Goal: Navigation & Orientation: Find specific page/section

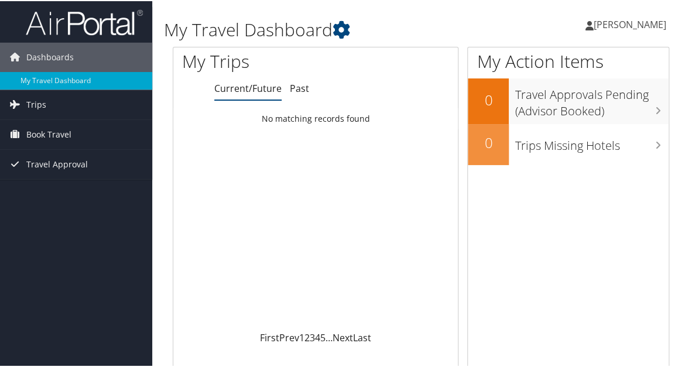
click at [259, 86] on link "Current/Future" at bounding box center [247, 87] width 67 height 13
click at [57, 133] on span "Book Travel" at bounding box center [48, 133] width 45 height 29
click at [39, 101] on span "Trips" at bounding box center [36, 103] width 20 height 29
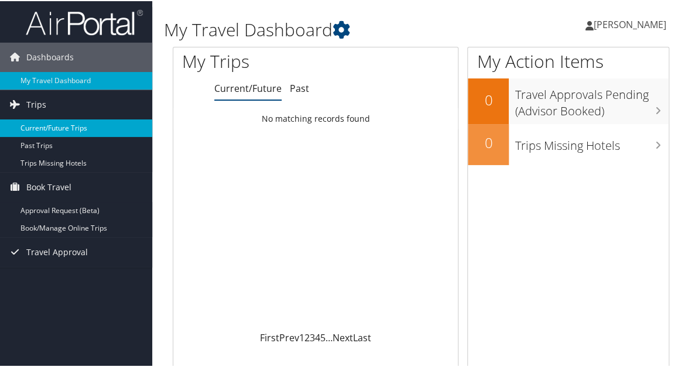
click at [46, 128] on link "Current/Future Trips" at bounding box center [76, 127] width 152 height 18
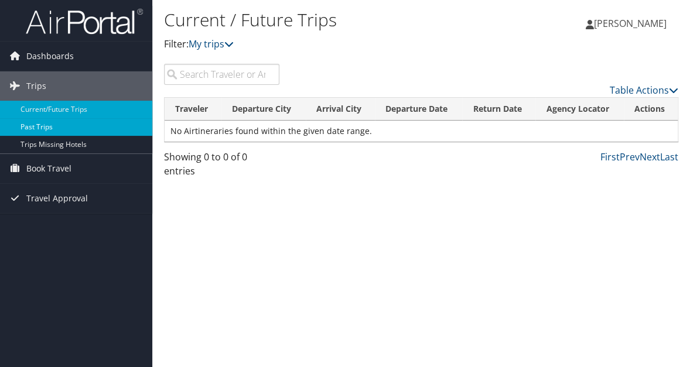
click at [48, 128] on link "Past Trips" at bounding box center [76, 127] width 152 height 18
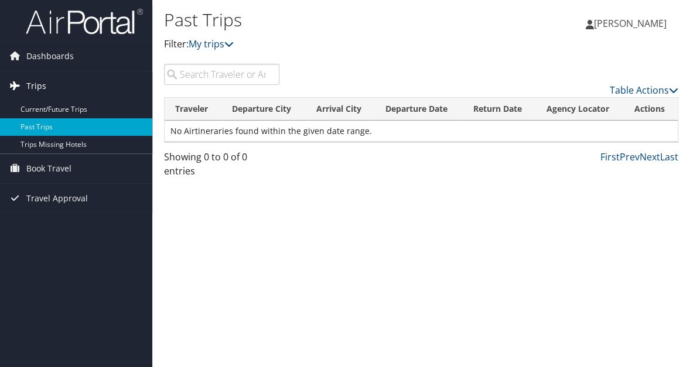
click at [37, 84] on span "Trips" at bounding box center [36, 85] width 20 height 29
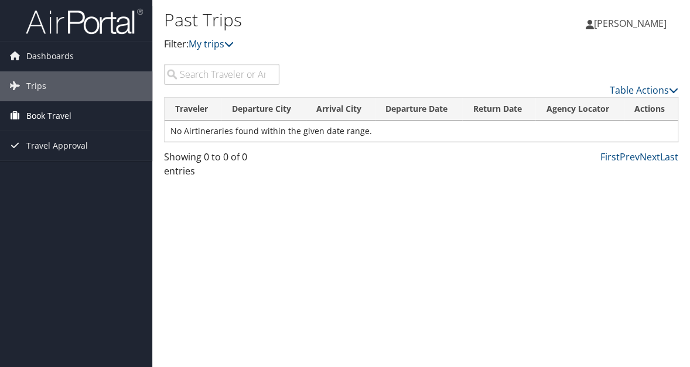
click at [37, 114] on span "Book Travel" at bounding box center [48, 115] width 45 height 29
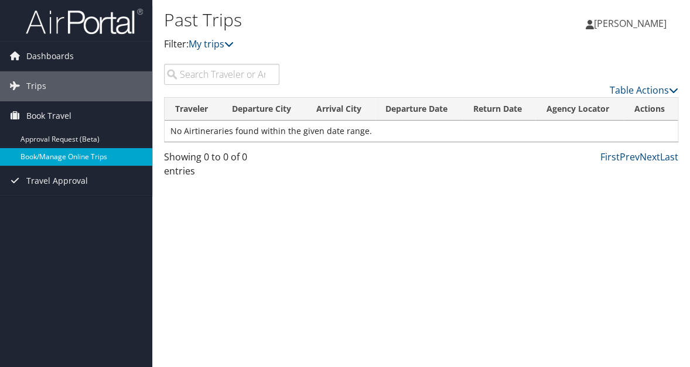
click at [49, 157] on link "Book/Manage Online Trips" at bounding box center [76, 157] width 152 height 18
